Goal: Transaction & Acquisition: Purchase product/service

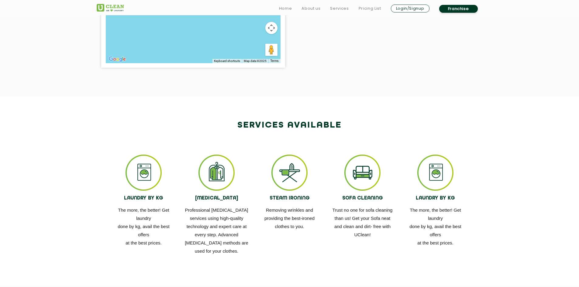
scroll to position [263, 0]
drag, startPoint x: 199, startPoint y: 201, endPoint x: 239, endPoint y: 197, distance: 40.6
click at [239, 197] on div "[MEDICAL_DATA] Professional [MEDICAL_DATA] services using high-quality technolo…" at bounding box center [217, 204] width 64 height 101
click at [212, 212] on p "Professional [MEDICAL_DATA] services using high-quality technology and expert c…" at bounding box center [217, 230] width 64 height 49
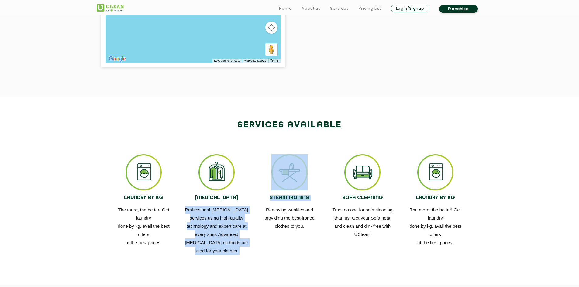
click at [262, 154] on div "LAUNDRY BY KG The more, the better! Get laundry done by kg, avail the best offe…" at bounding box center [289, 154] width 365 height 0
click at [224, 245] on p "Professional [MEDICAL_DATA] services using high-quality technology and expert c…" at bounding box center [217, 230] width 64 height 49
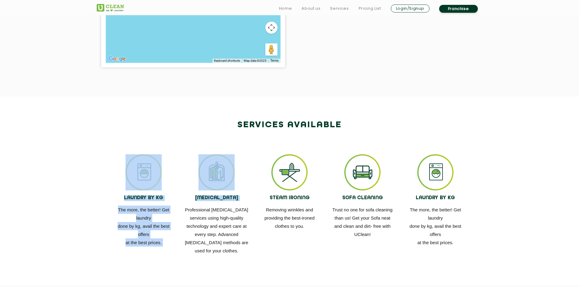
drag, startPoint x: 242, startPoint y: 257, endPoint x: 191, endPoint y: 208, distance: 70.7
click at [191, 208] on div "LAUNDRY BY KG The more, the better! Get laundry done by kg, avail the best offe…" at bounding box center [289, 204] width 395 height 119
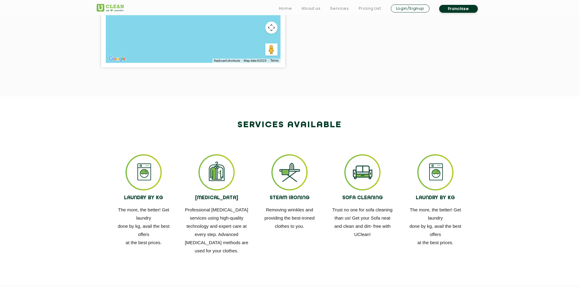
click at [224, 250] on p "Professional [MEDICAL_DATA] services using high-quality technology and expert c…" at bounding box center [217, 230] width 64 height 49
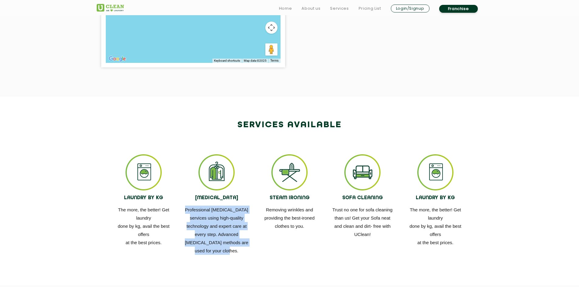
drag, startPoint x: 231, startPoint y: 251, endPoint x: 199, endPoint y: 214, distance: 49.1
click at [190, 205] on div "[MEDICAL_DATA] Professional [MEDICAL_DATA] services using high-quality technolo…" at bounding box center [217, 204] width 64 height 101
click at [237, 233] on p "Professional [MEDICAL_DATA] services using high-quality technology and expert c…" at bounding box center [217, 230] width 64 height 49
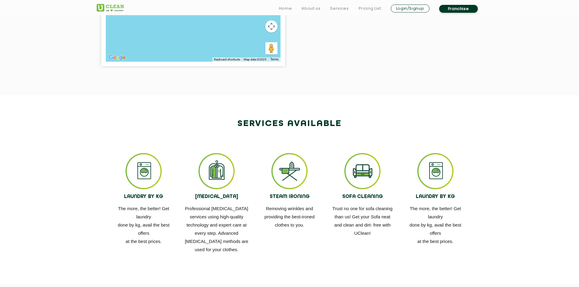
scroll to position [303, 0]
